Goal: Find specific page/section: Find specific page/section

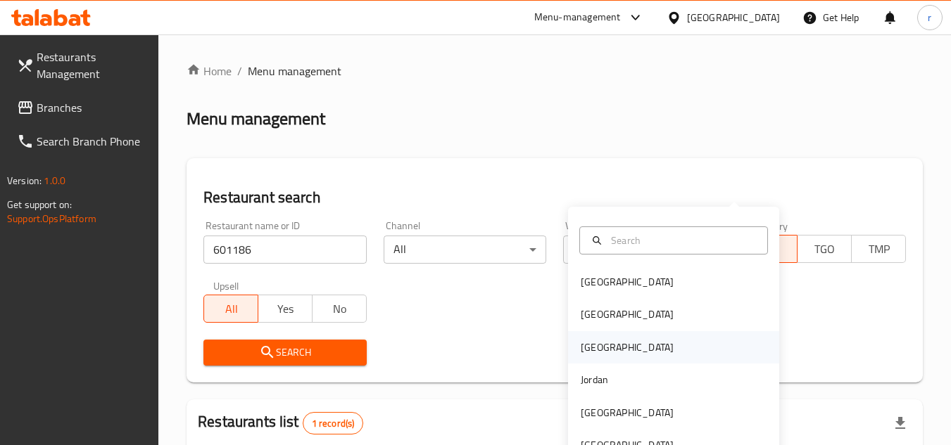
scroll to position [170, 0]
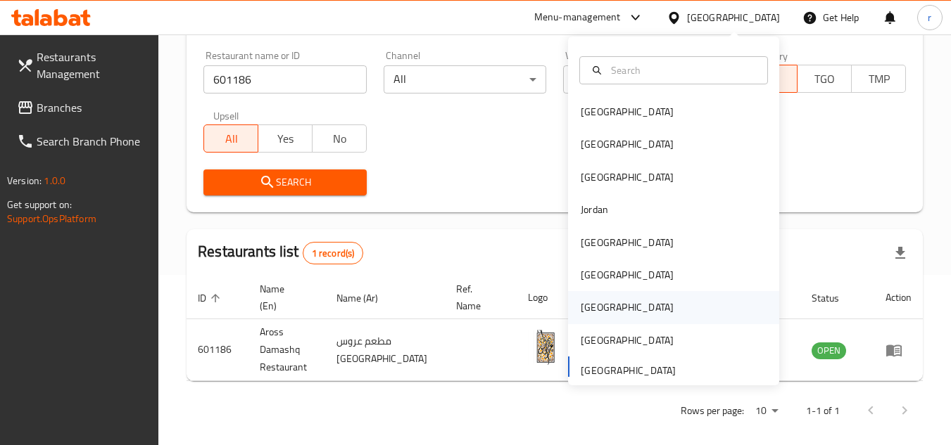
click at [592, 309] on div "[GEOGRAPHIC_DATA]" at bounding box center [627, 307] width 93 height 15
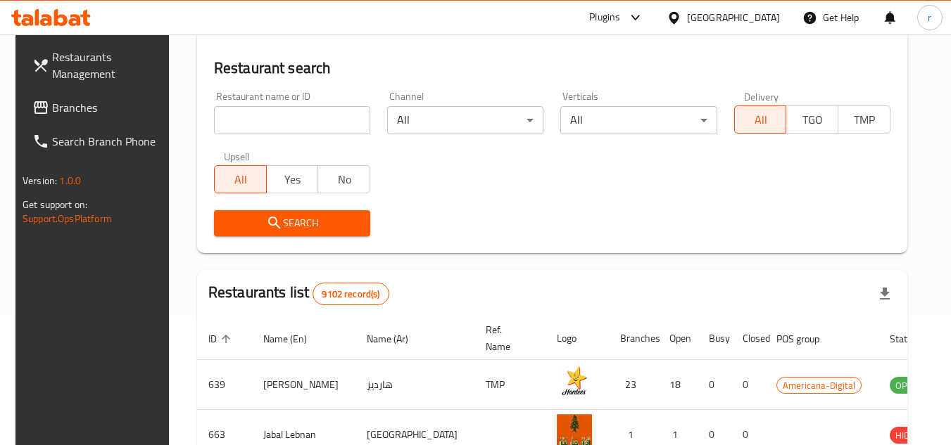
scroll to position [170, 0]
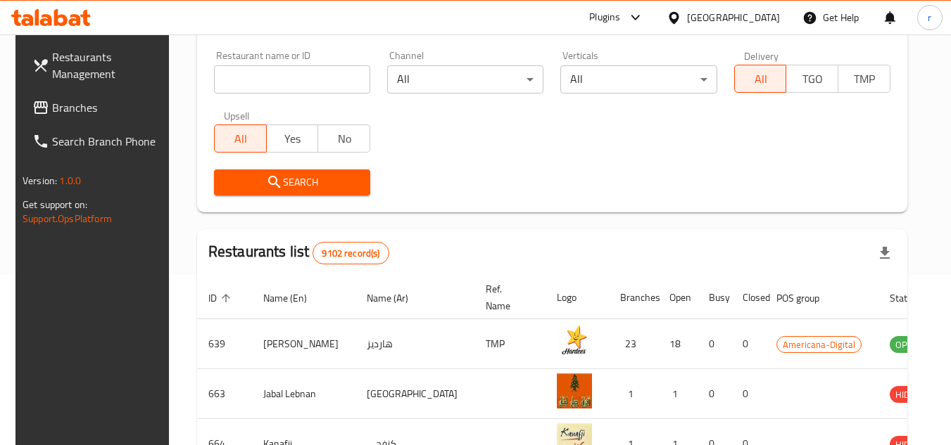
click at [52, 102] on span "Branches" at bounding box center [107, 107] width 111 height 17
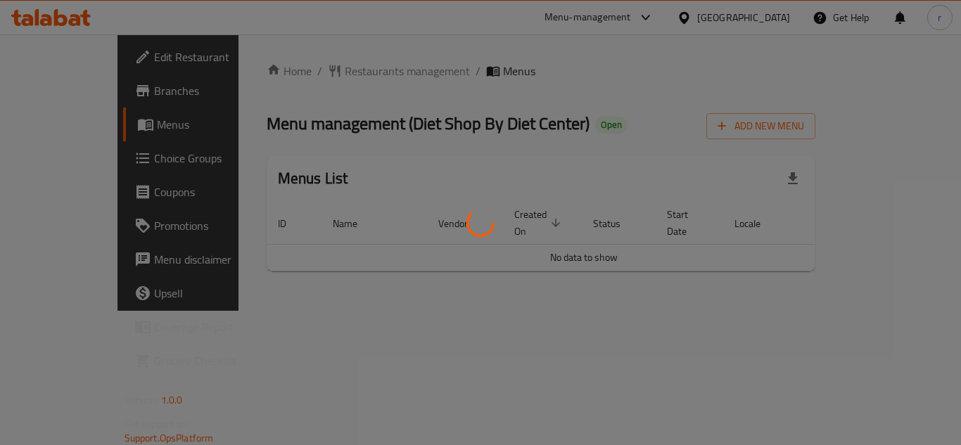
click at [332, 74] on div at bounding box center [480, 222] width 961 height 445
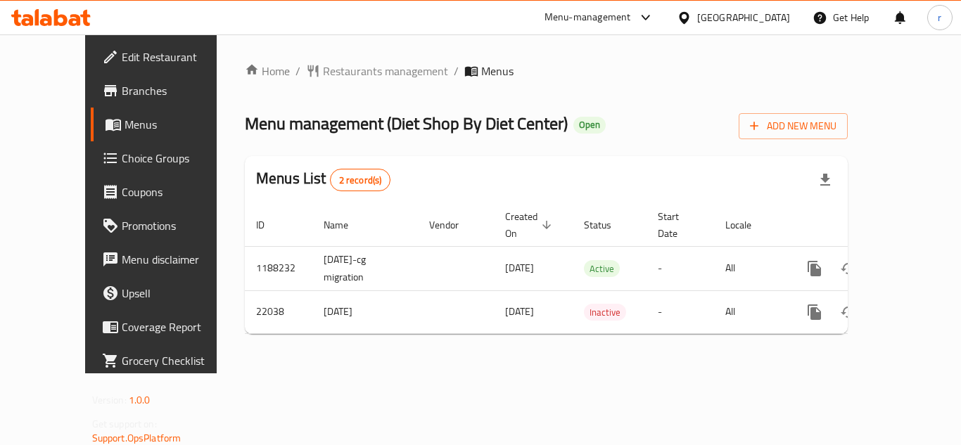
click at [324, 71] on div at bounding box center [480, 222] width 961 height 445
click at [324, 71] on span "Restaurants management" at bounding box center [385, 71] width 125 height 17
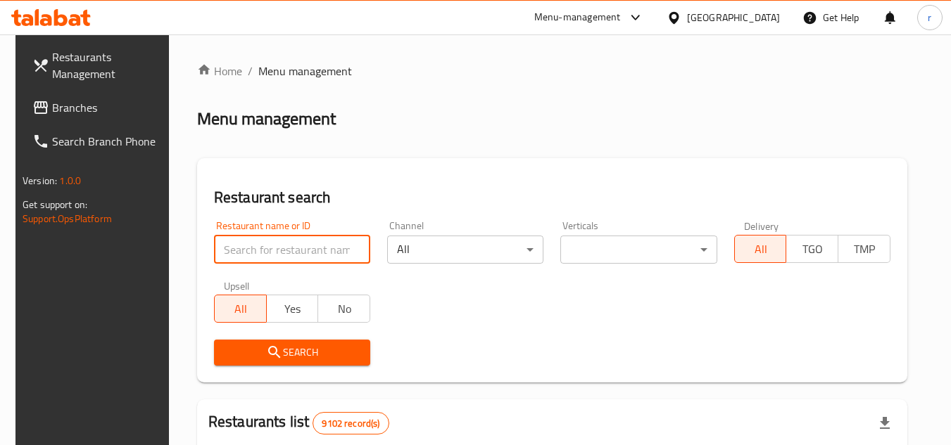
click at [270, 242] on input "search" at bounding box center [292, 250] width 156 height 28
paste input "11561"
type input "11561"
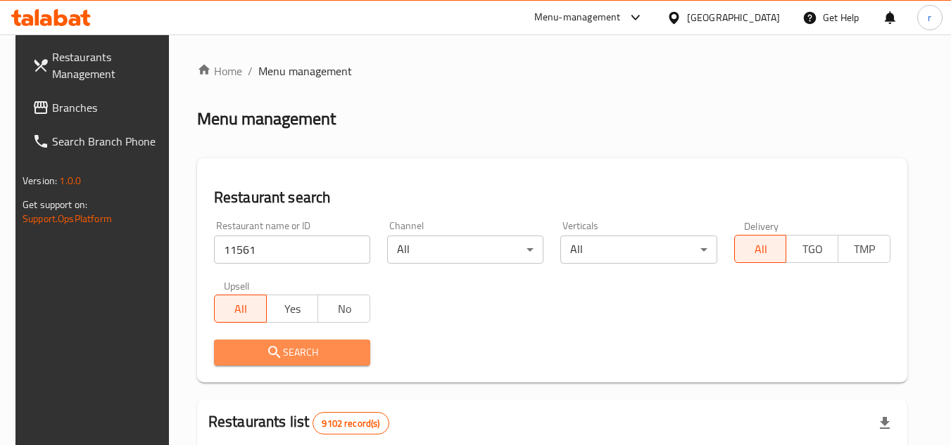
click at [248, 348] on span "Search" at bounding box center [292, 353] width 134 height 18
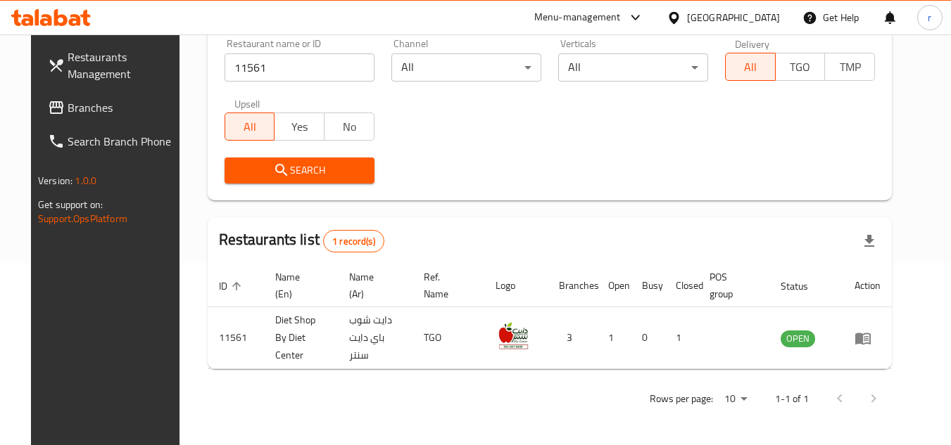
scroll to position [170, 0]
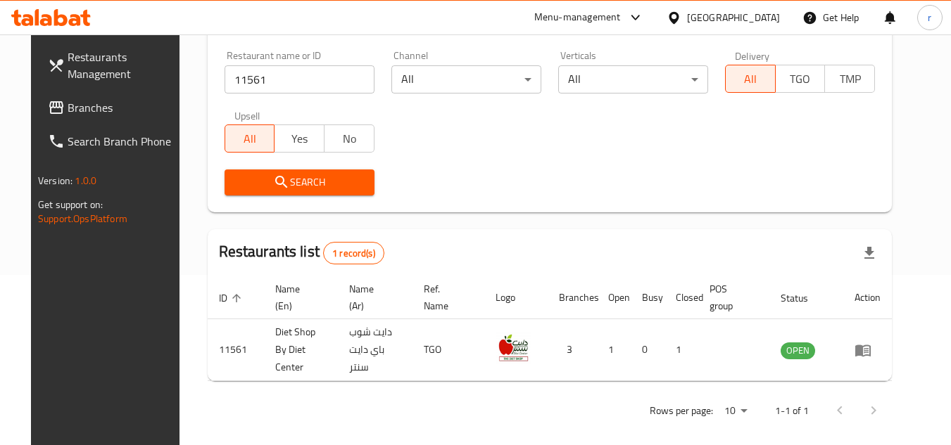
click at [68, 111] on span "Branches" at bounding box center [123, 107] width 111 height 17
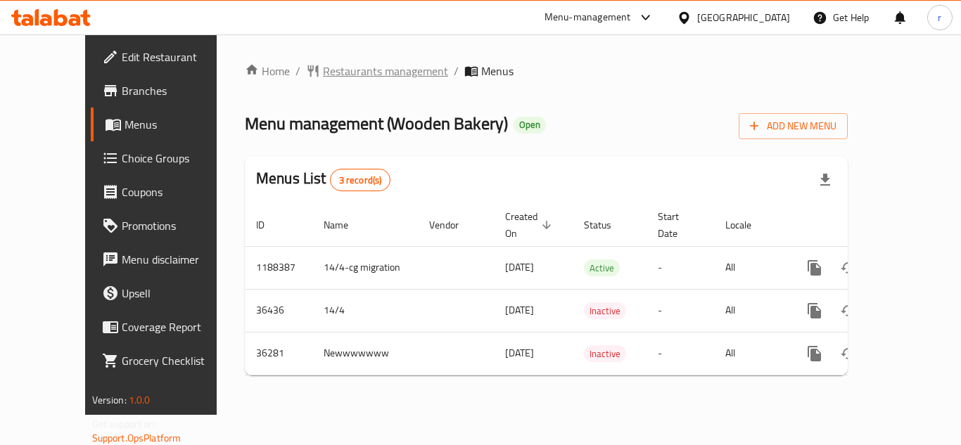
click at [323, 72] on span "Restaurants management" at bounding box center [385, 71] width 125 height 17
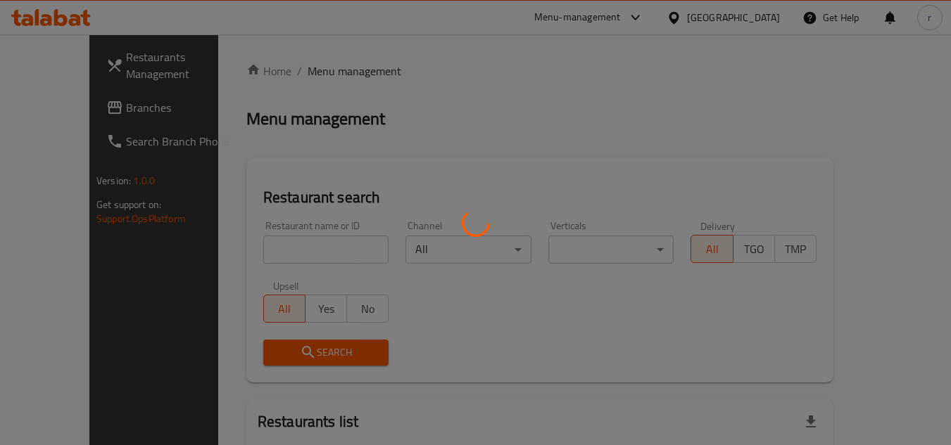
click at [251, 236] on div at bounding box center [475, 222] width 951 height 445
click at [253, 237] on div at bounding box center [475, 222] width 951 height 445
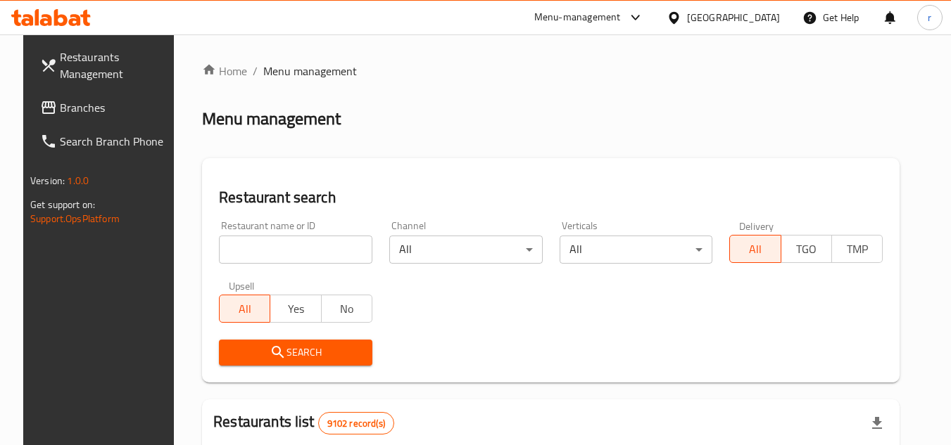
click at [255, 246] on div at bounding box center [475, 222] width 951 height 445
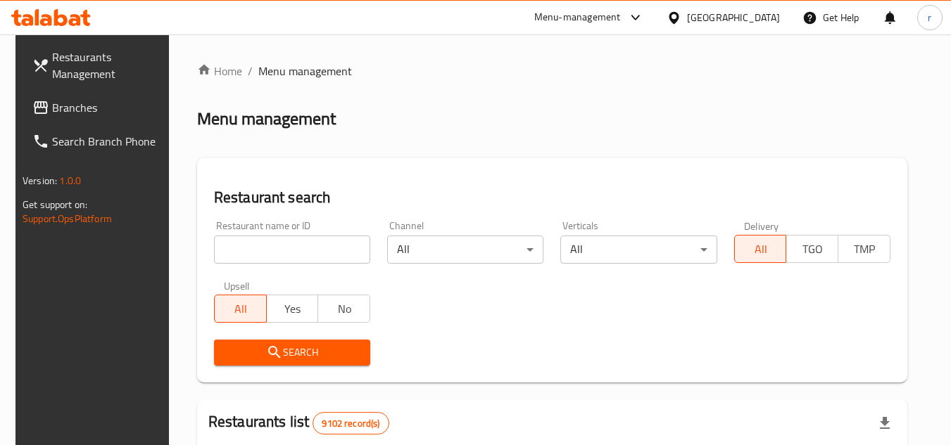
click at [255, 246] on input "search" at bounding box center [292, 250] width 156 height 28
paste input "18516"
type input "18516"
click at [232, 353] on span "Search" at bounding box center [292, 353] width 134 height 18
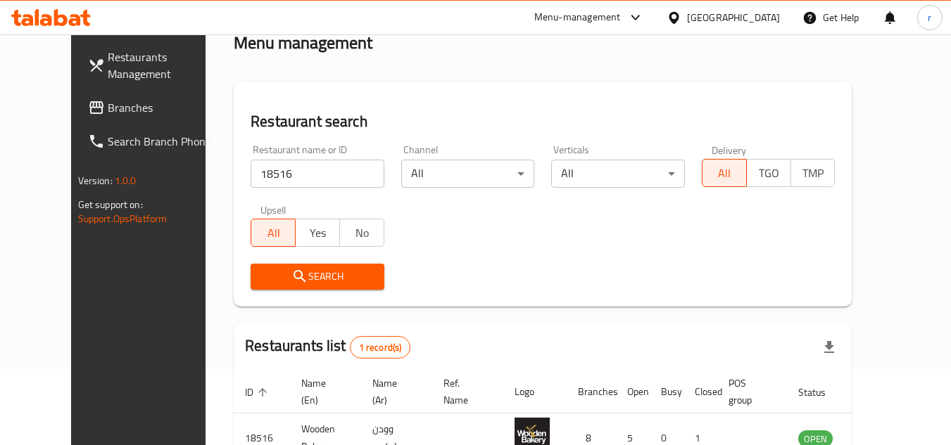
scroll to position [170, 0]
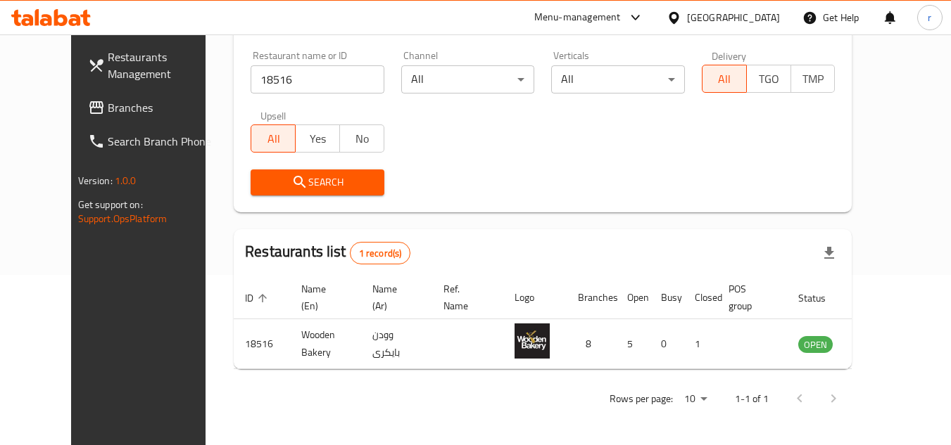
click at [764, 16] on div "Qatar" at bounding box center [733, 17] width 93 height 15
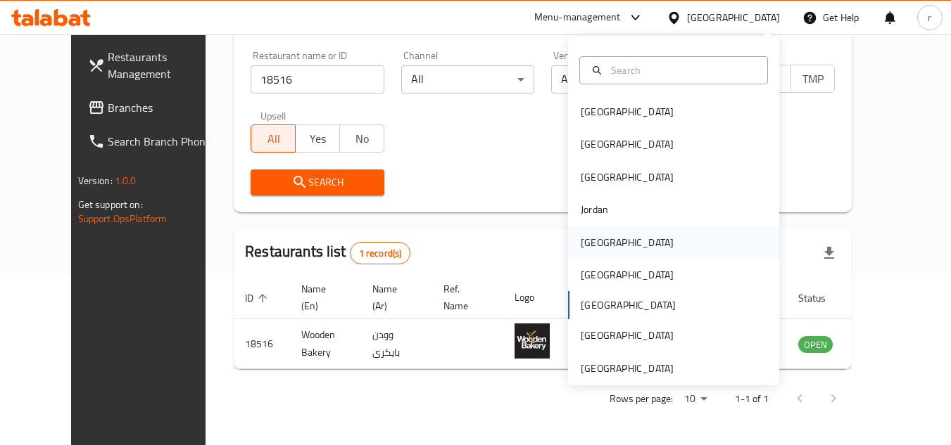
click at [592, 243] on div "[GEOGRAPHIC_DATA]" at bounding box center [627, 242] width 93 height 15
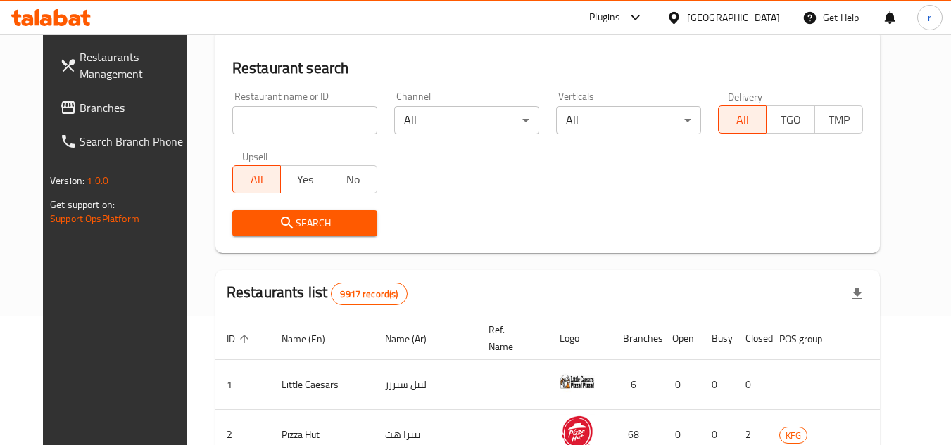
scroll to position [170, 0]
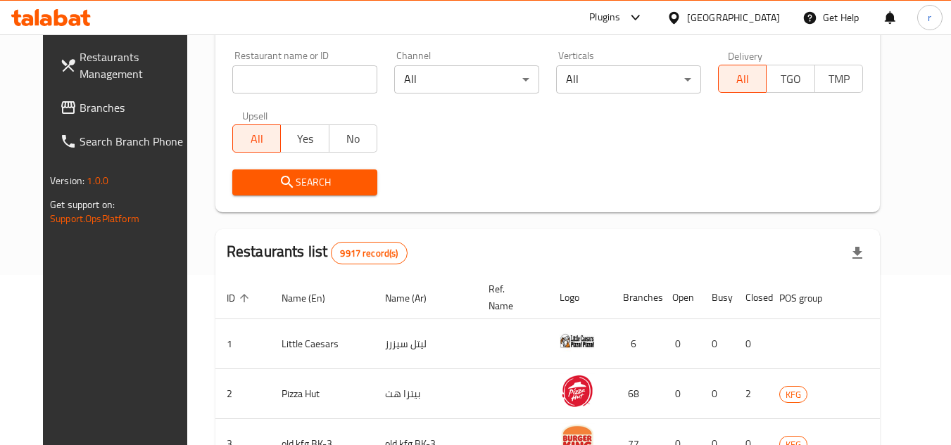
click at [80, 106] on span "Branches" at bounding box center [135, 107] width 111 height 17
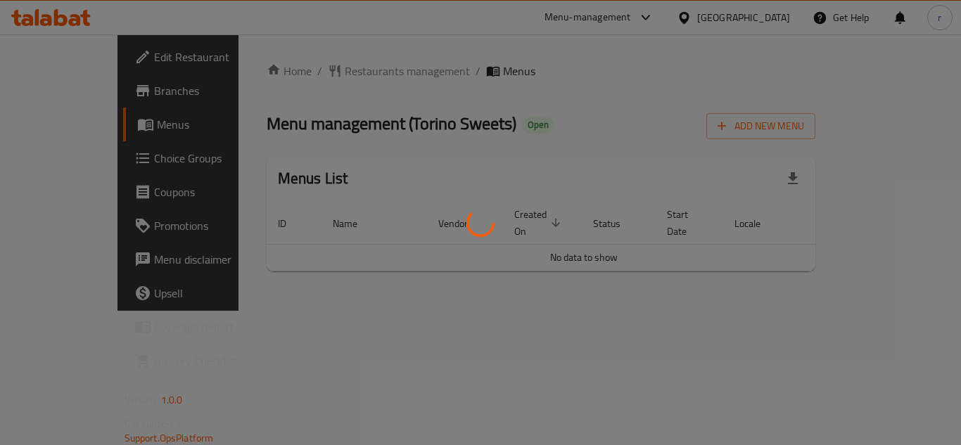
drag, startPoint x: 360, startPoint y: 65, endPoint x: 360, endPoint y: 74, distance: 9.2
click at [360, 65] on div at bounding box center [480, 222] width 961 height 445
click at [360, 75] on div at bounding box center [480, 222] width 961 height 445
click at [360, 74] on div at bounding box center [480, 222] width 961 height 445
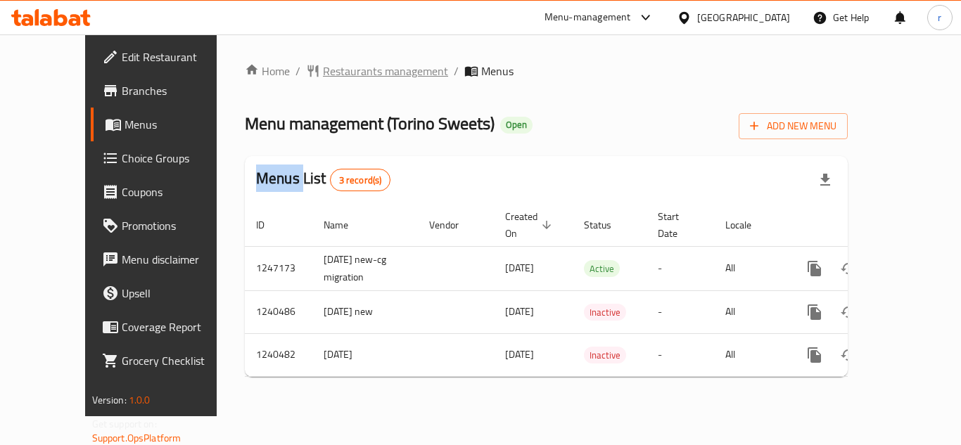
click at [343, 66] on span "Restaurants management" at bounding box center [385, 71] width 125 height 17
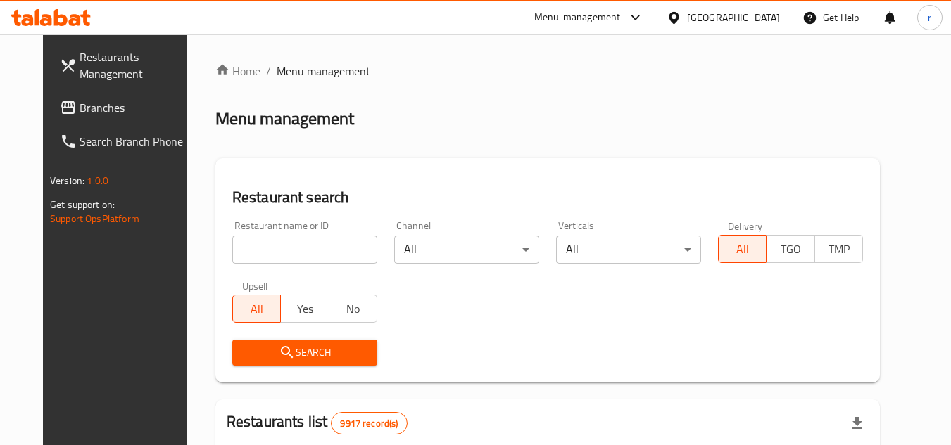
click at [272, 246] on input "search" at bounding box center [304, 250] width 145 height 28
paste input "4378"
type input "4378"
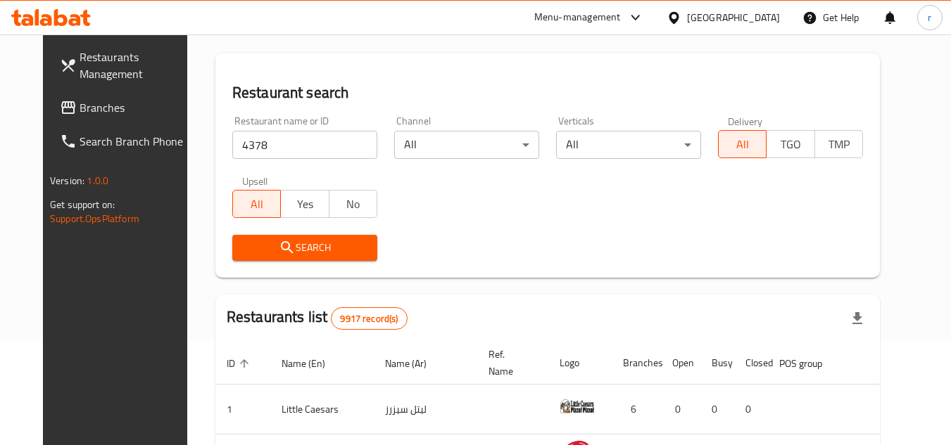
scroll to position [211, 0]
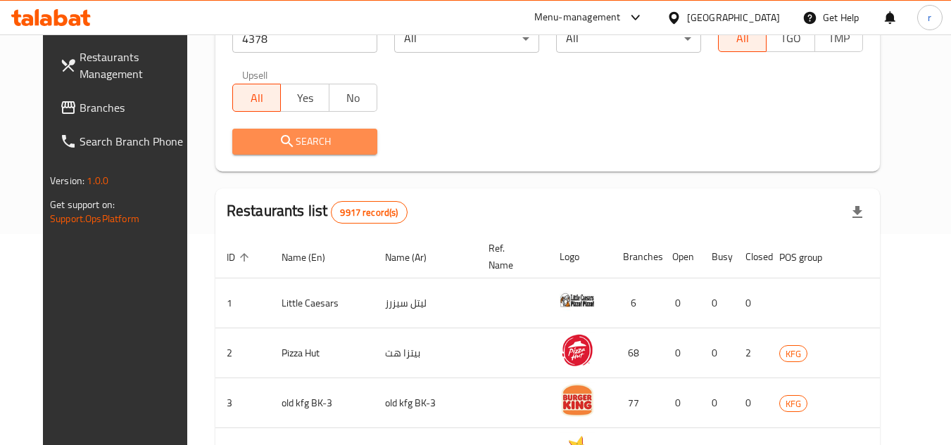
click at [322, 141] on span "Search" at bounding box center [304, 142] width 122 height 18
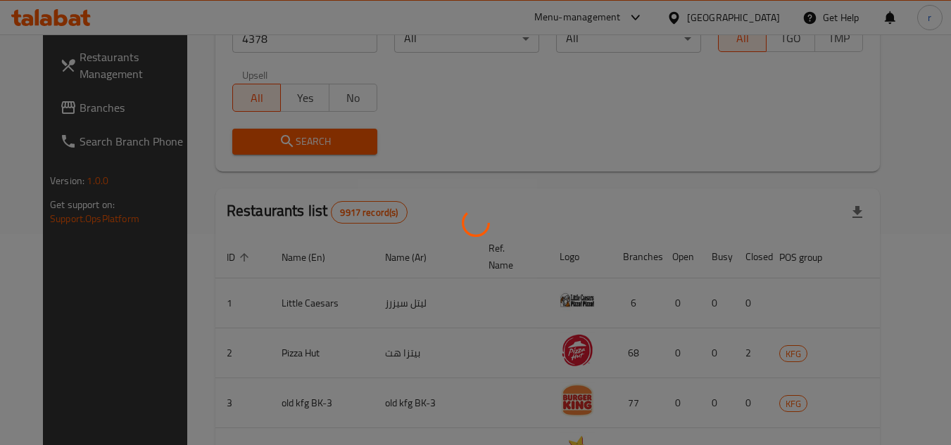
scroll to position [170, 0]
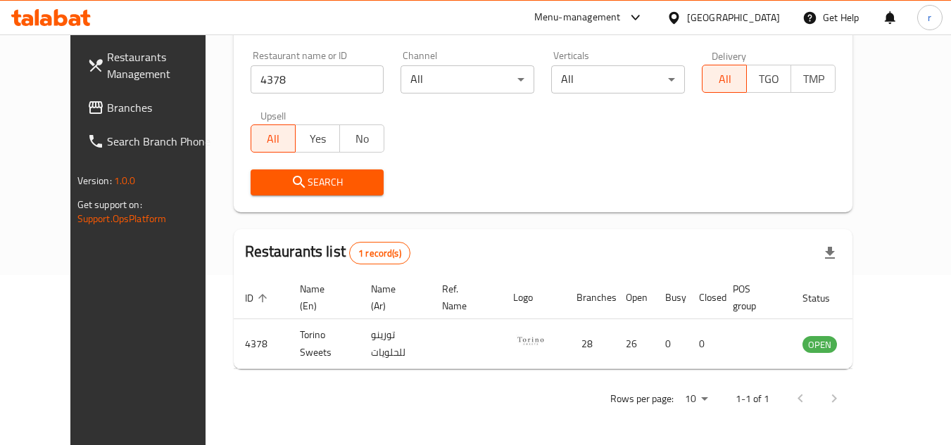
click at [107, 116] on span "Branches" at bounding box center [162, 107] width 111 height 17
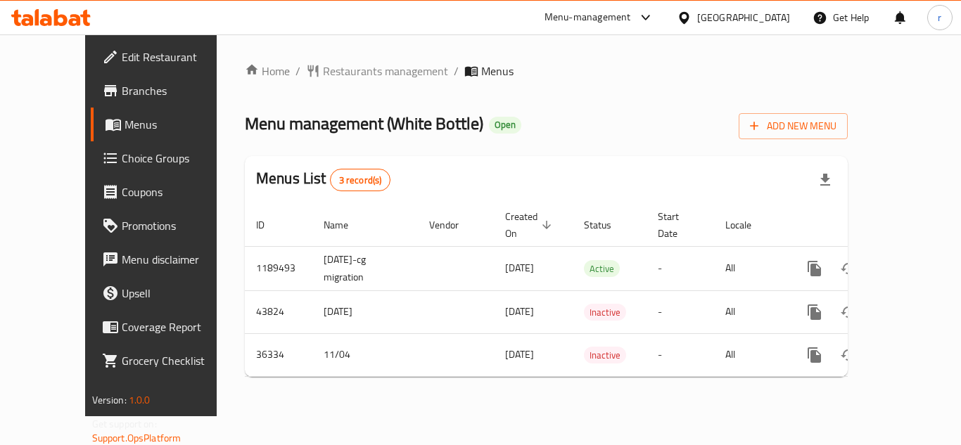
click at [341, 85] on div "Home / Restaurants management / Menus Menu management ( White Bottle ) Open Add…" at bounding box center [546, 226] width 603 height 326
click at [338, 72] on span "Restaurants management" at bounding box center [385, 71] width 125 height 17
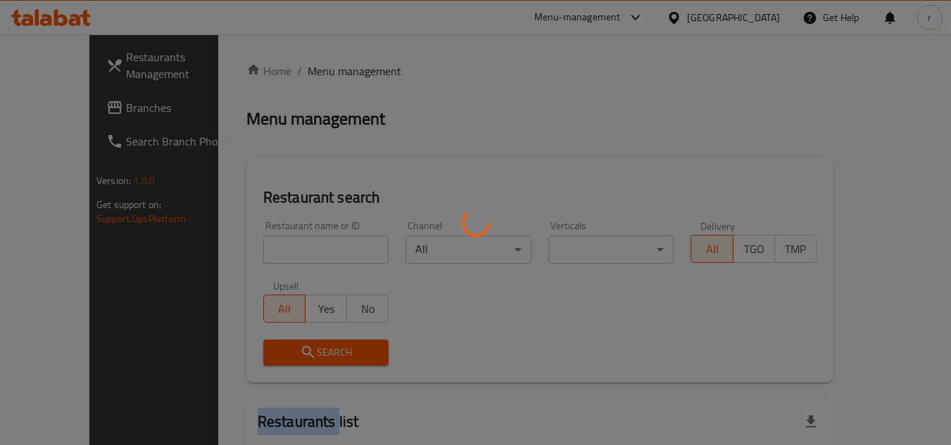
click at [338, 72] on div at bounding box center [475, 222] width 951 height 445
click at [272, 237] on div at bounding box center [475, 222] width 951 height 445
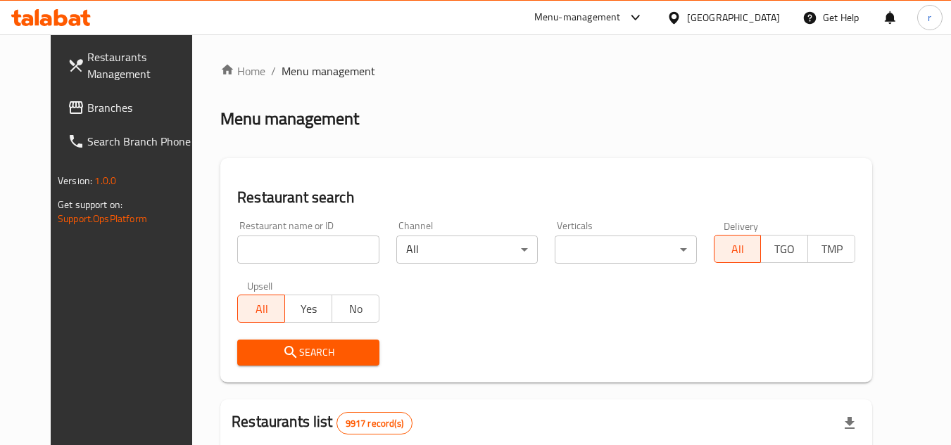
click at [270, 247] on div at bounding box center [475, 222] width 951 height 445
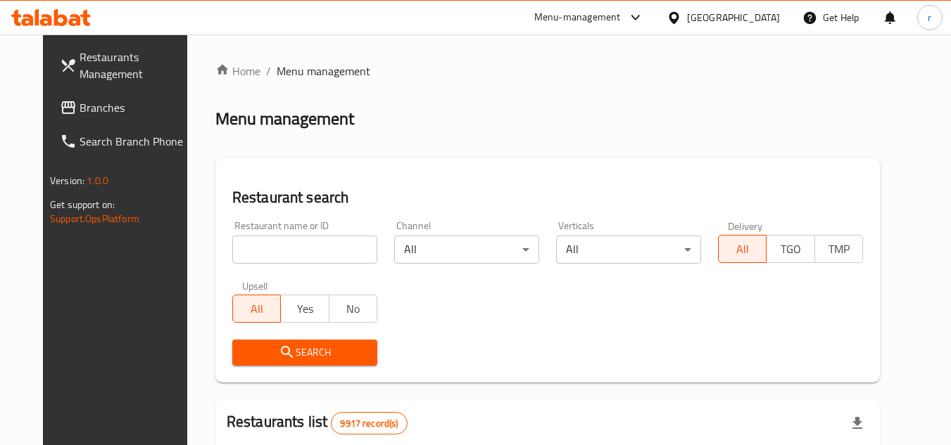
click at [270, 247] on input "search" at bounding box center [304, 250] width 145 height 28
paste input "18813"
type input "18813"
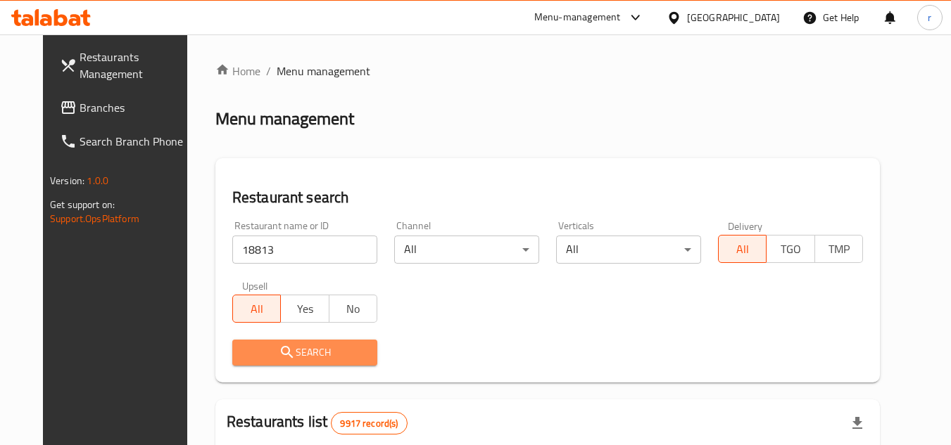
click at [253, 360] on span "Search" at bounding box center [304, 353] width 122 height 18
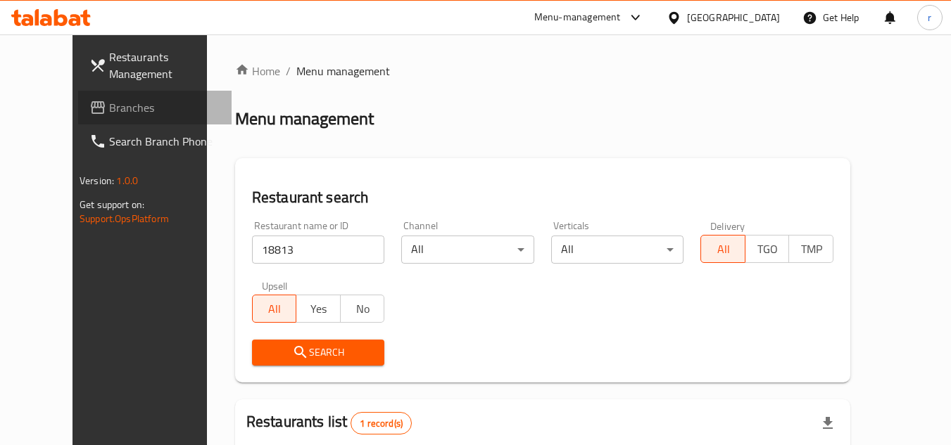
click at [109, 110] on span "Branches" at bounding box center [164, 107] width 111 height 17
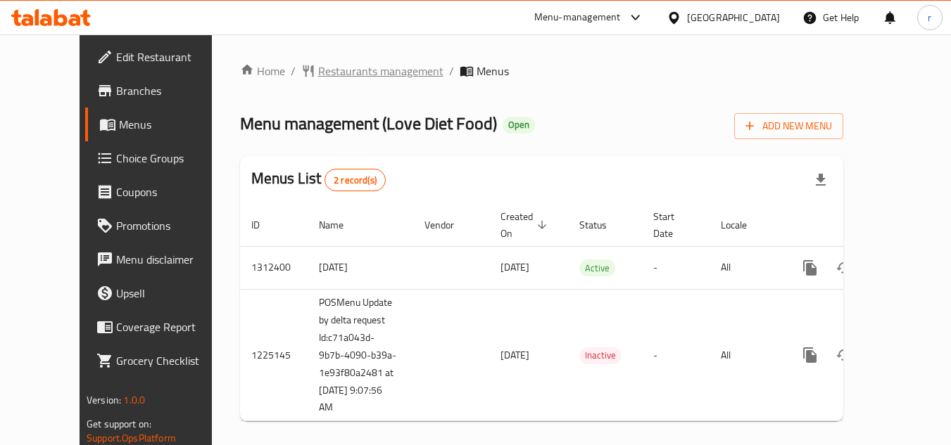
click at [340, 70] on span "Restaurants management" at bounding box center [380, 71] width 125 height 17
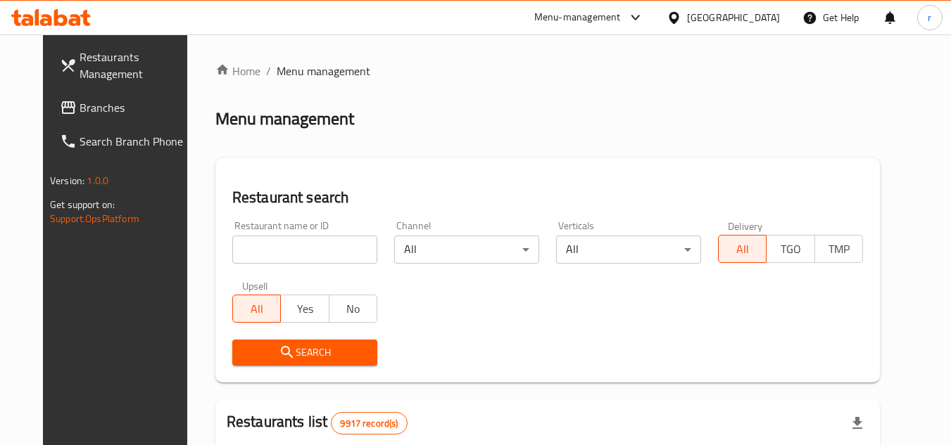
click at [244, 269] on div "Restaurant name or ID Restaurant name or ID" at bounding box center [305, 243] width 162 height 60
click at [246, 251] on input "search" at bounding box center [304, 250] width 145 height 28
paste input "667051"
type input "667051"
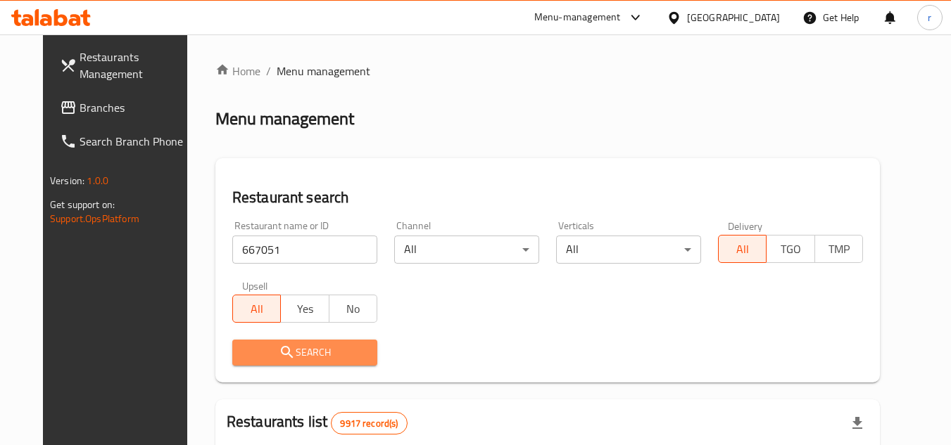
click at [248, 347] on span "Search" at bounding box center [304, 353] width 122 height 18
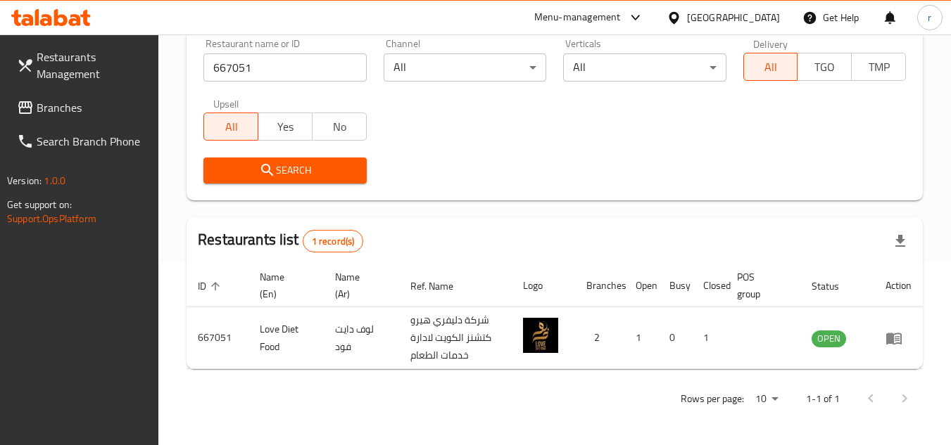
scroll to position [182, 0]
click at [75, 111] on span "Branches" at bounding box center [92, 107] width 111 height 17
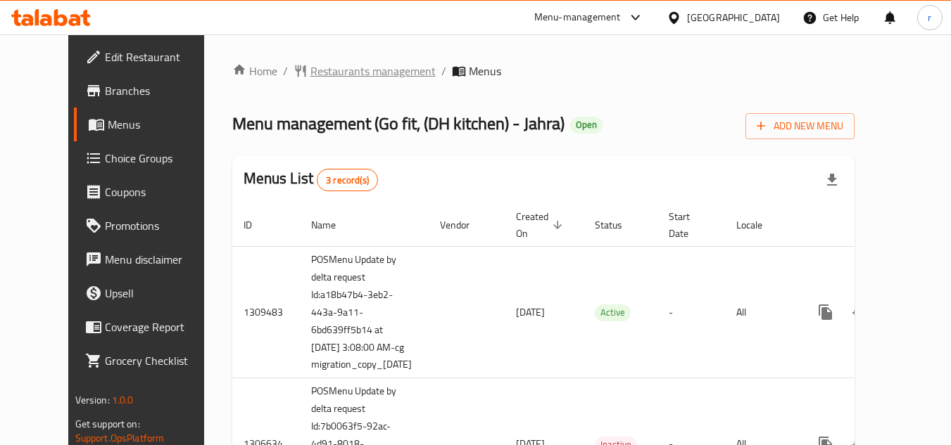
click at [357, 75] on span "Restaurants management" at bounding box center [372, 71] width 125 height 17
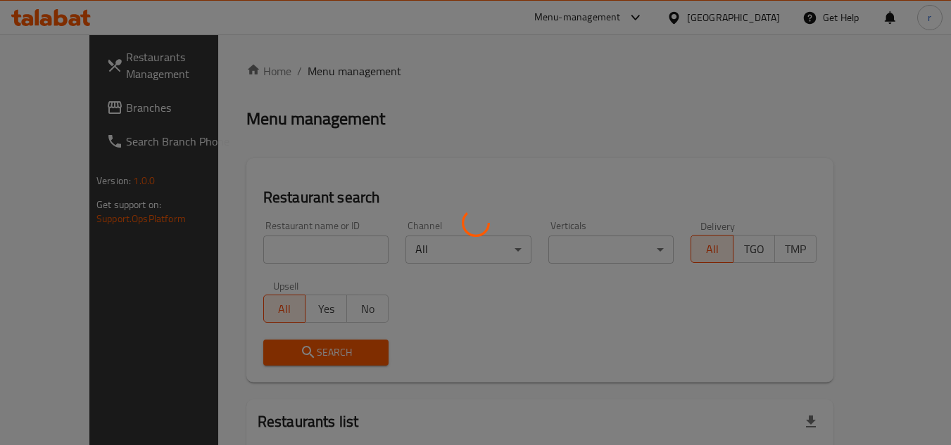
click at [283, 234] on div at bounding box center [475, 222] width 951 height 445
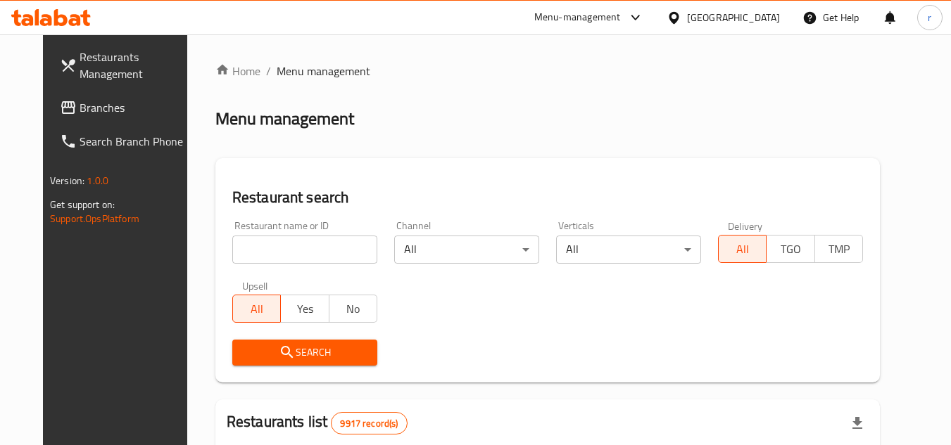
click at [284, 234] on div at bounding box center [475, 222] width 951 height 445
click at [286, 252] on input "search" at bounding box center [304, 250] width 145 height 28
click at [287, 252] on input "search" at bounding box center [304, 250] width 145 height 28
paste input "677501"
type input "677501"
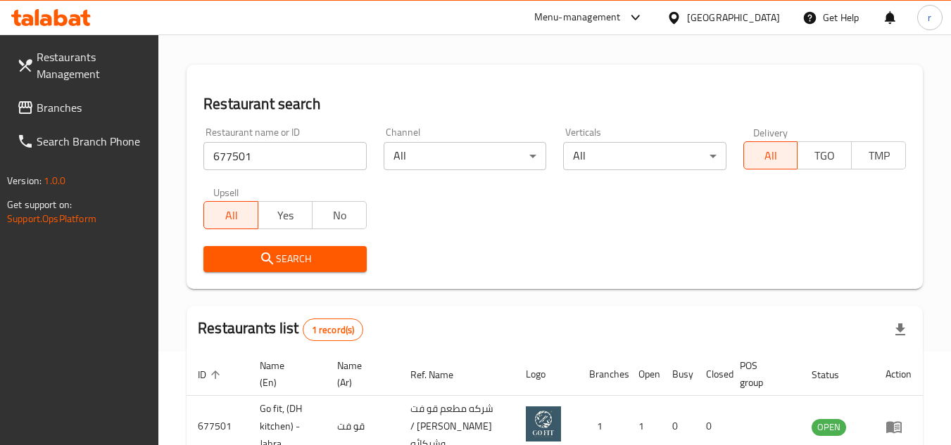
scroll to position [200, 0]
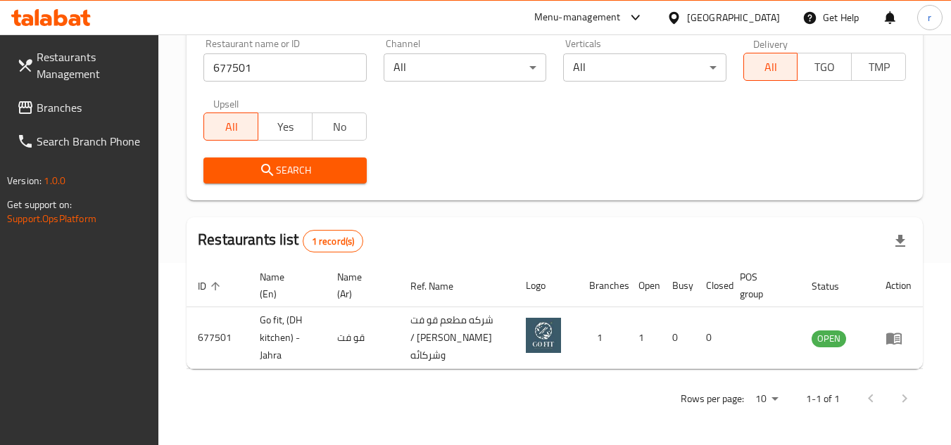
click at [757, 20] on div "[GEOGRAPHIC_DATA]" at bounding box center [733, 17] width 93 height 15
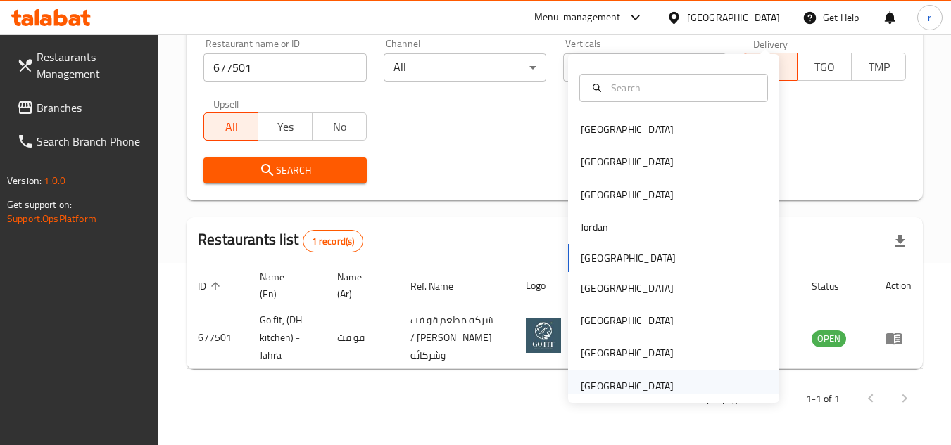
click at [624, 379] on div "[GEOGRAPHIC_DATA]" at bounding box center [627, 386] width 93 height 15
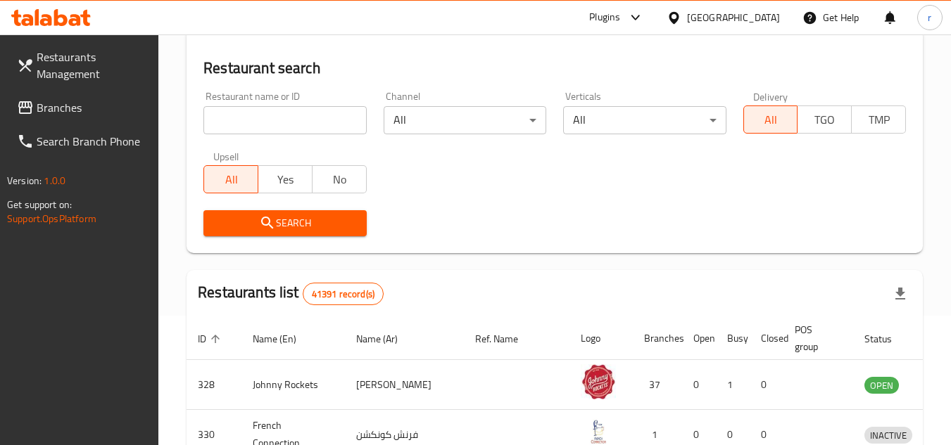
scroll to position [200, 0]
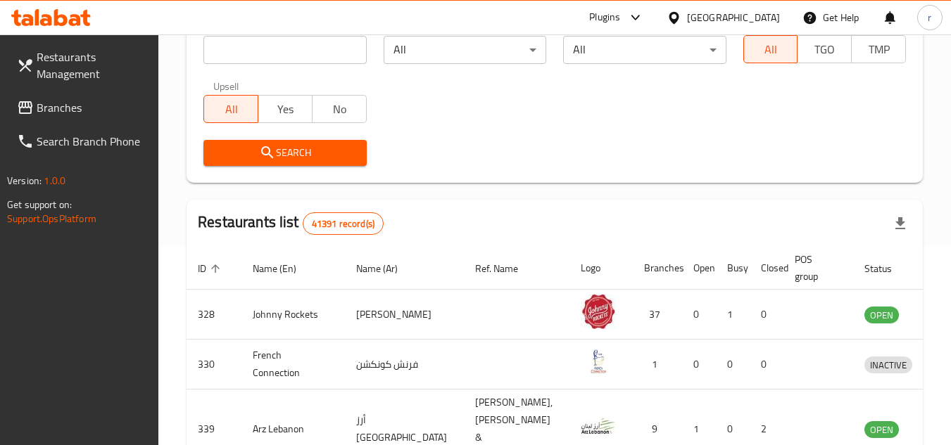
click at [34, 99] on link "Branches" at bounding box center [82, 108] width 153 height 34
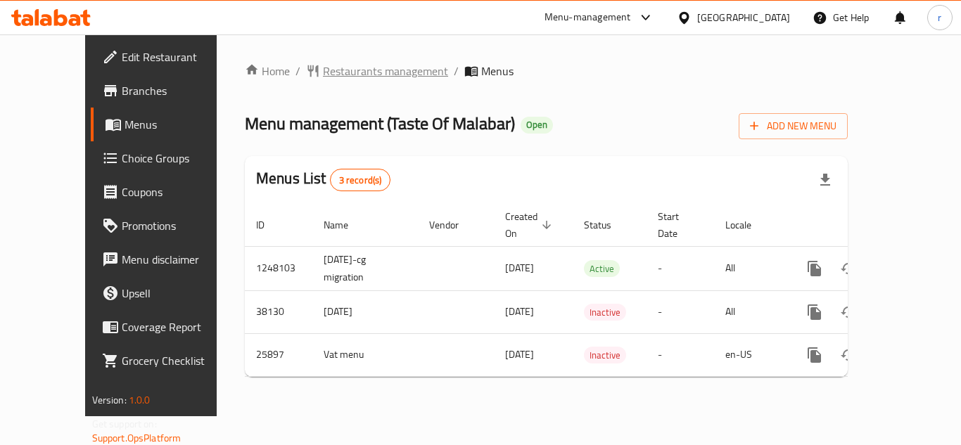
click at [323, 72] on span "Restaurants management" at bounding box center [385, 71] width 125 height 17
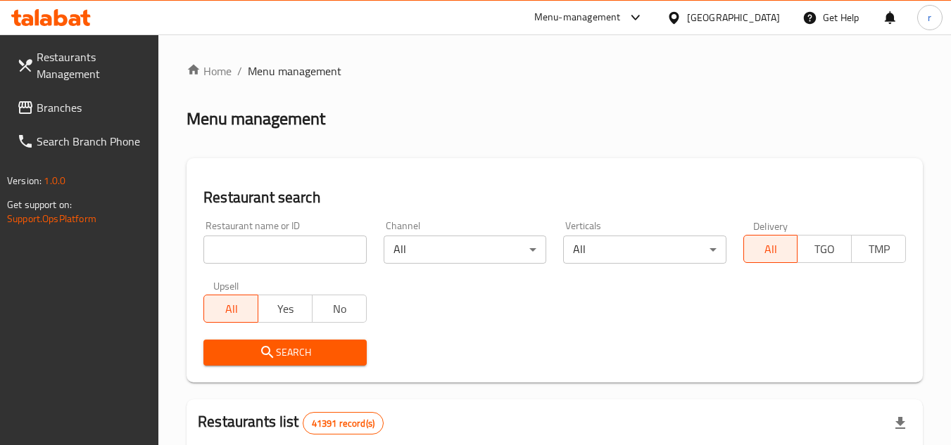
click at [291, 243] on div at bounding box center [475, 222] width 951 height 445
click at [291, 243] on input "search" at bounding box center [284, 250] width 163 height 28
paste input "13431"
type input "13431"
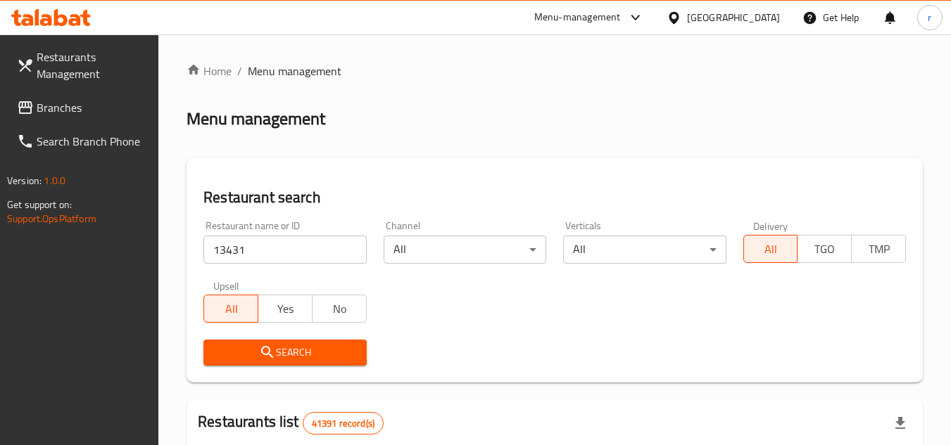
click at [254, 341] on button "Search" at bounding box center [284, 353] width 163 height 26
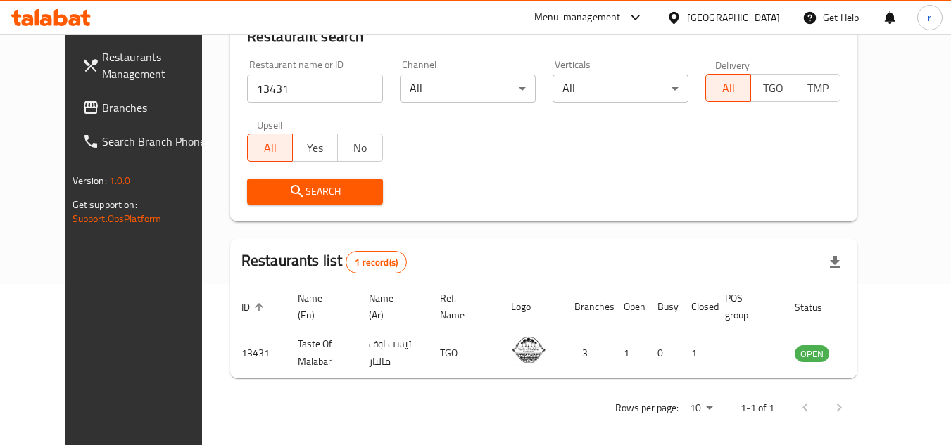
scroll to position [170, 0]
